Goal: Task Accomplishment & Management: Manage account settings

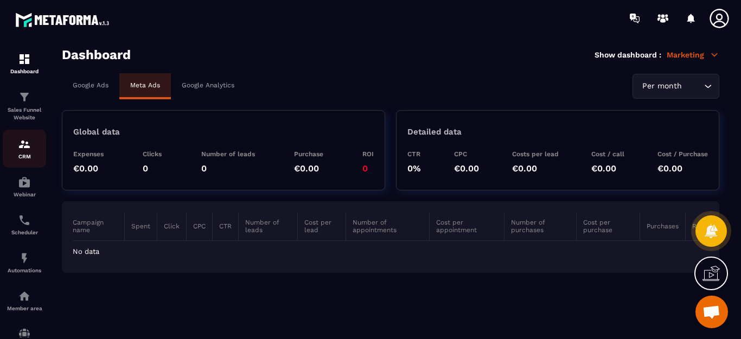
click at [25, 147] on img at bounding box center [24, 144] width 13 height 13
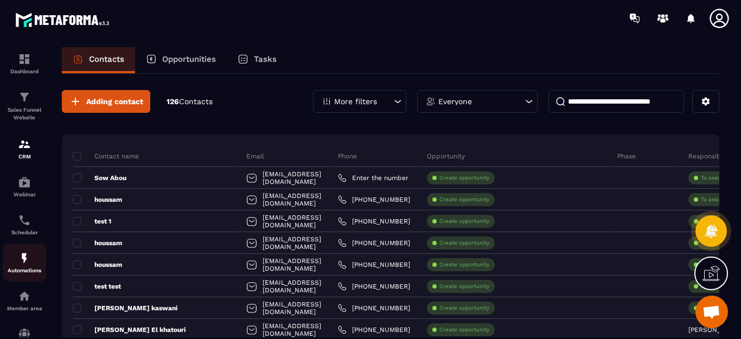
scroll to position [54, 0]
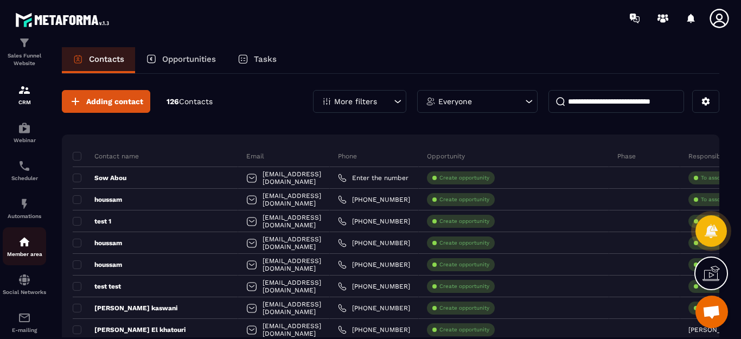
click at [21, 241] on img at bounding box center [24, 241] width 13 height 13
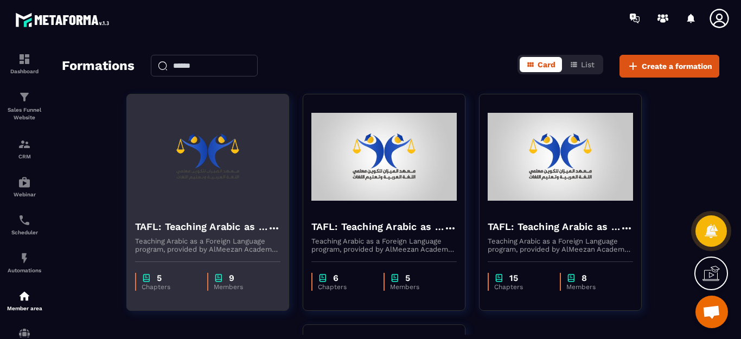
scroll to position [54, 0]
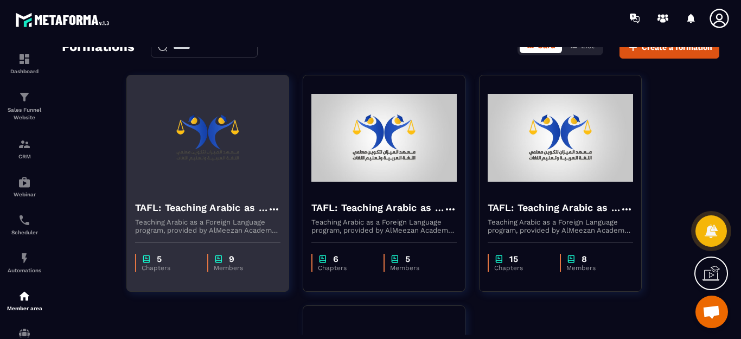
click at [190, 222] on p "Teaching Arabic as a Foreign Language program, provided by AlMeezan Academy in …" at bounding box center [207, 226] width 145 height 16
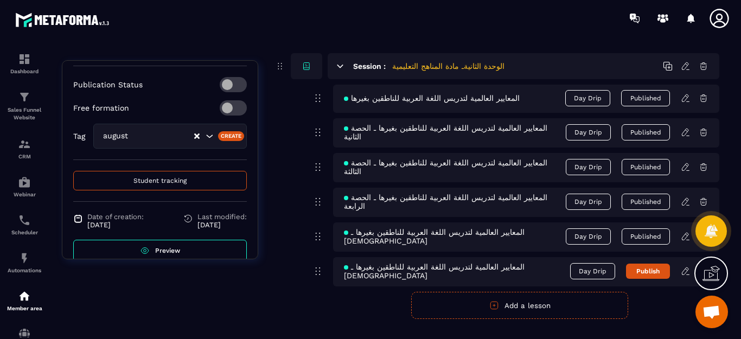
scroll to position [286, 0]
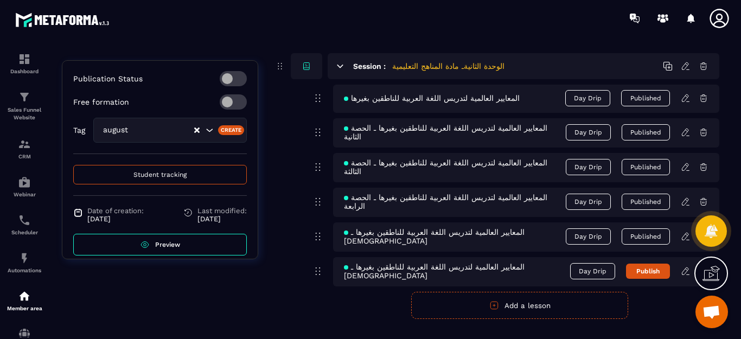
click at [160, 171] on span "Student tracking" at bounding box center [159, 175] width 53 height 8
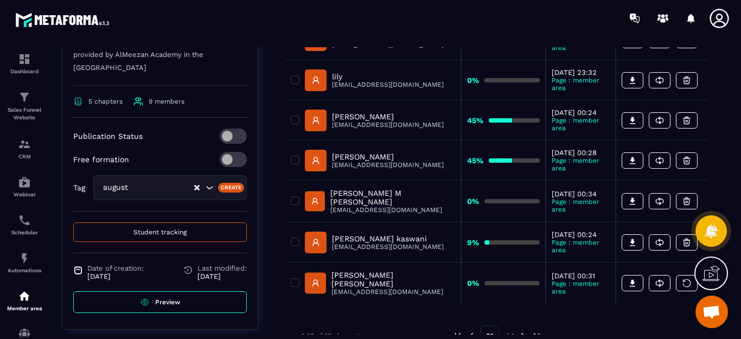
scroll to position [300, 0]
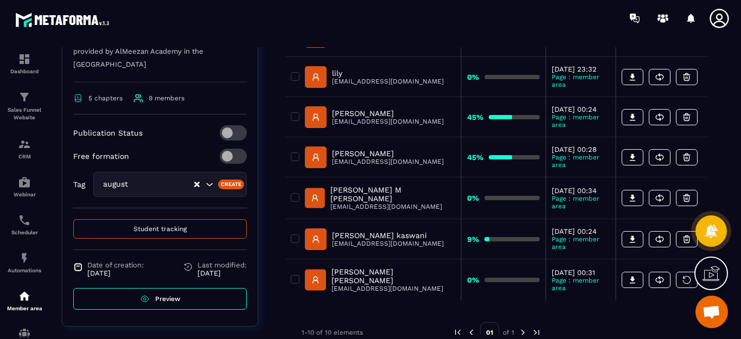
click at [161, 295] on span "Preview" at bounding box center [167, 299] width 25 height 8
click at [168, 225] on span "Student tracking" at bounding box center [159, 229] width 53 height 8
click at [159, 295] on span "Preview" at bounding box center [167, 299] width 25 height 8
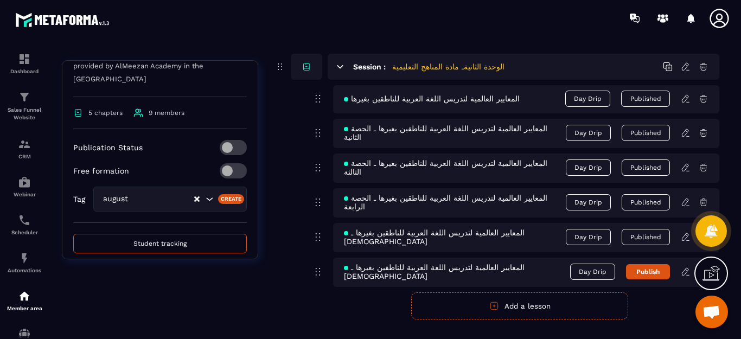
scroll to position [645, 0]
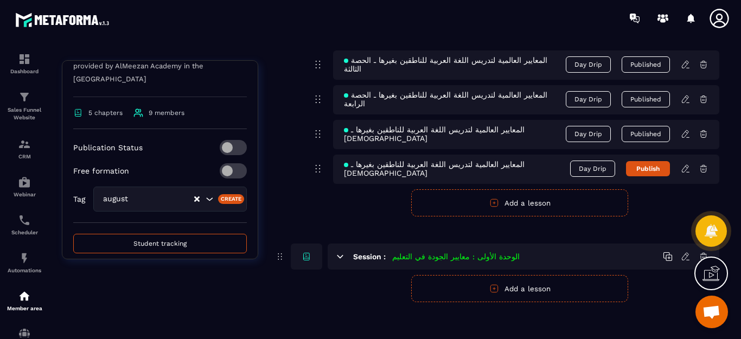
click at [639, 164] on button "Publish" at bounding box center [648, 168] width 44 height 15
click at [141, 240] on span "Student tracking" at bounding box center [159, 244] width 53 height 8
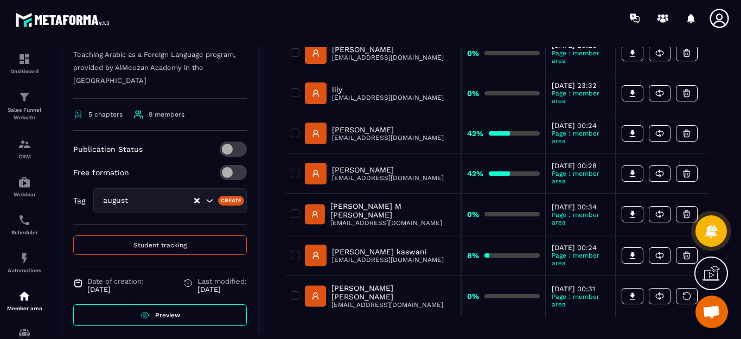
scroll to position [300, 0]
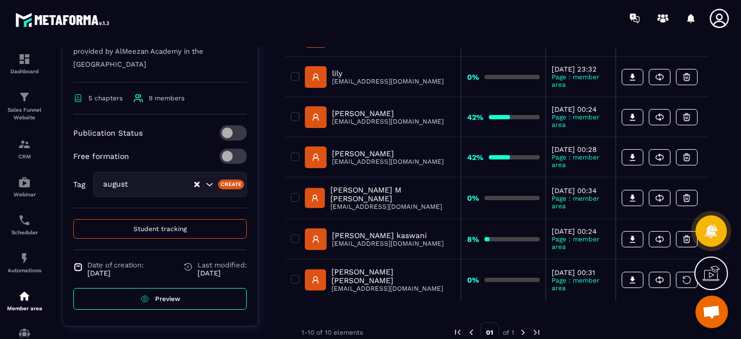
click at [152, 288] on link "Preview" at bounding box center [159, 299] width 173 height 22
